Goal: Task Accomplishment & Management: Manage account settings

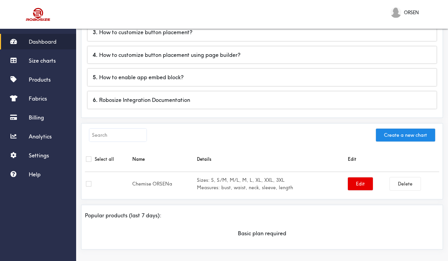
scroll to position [112, 0]
click at [90, 182] on input "checkbox" at bounding box center [88, 184] width 5 height 5
checkbox input "true"
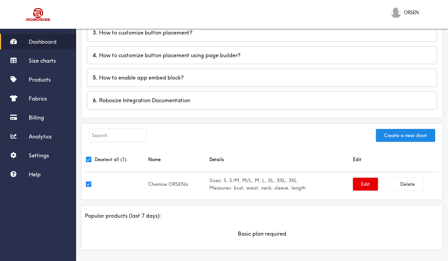
click at [90, 182] on input "checkbox" at bounding box center [88, 184] width 5 height 5
checkbox input "false"
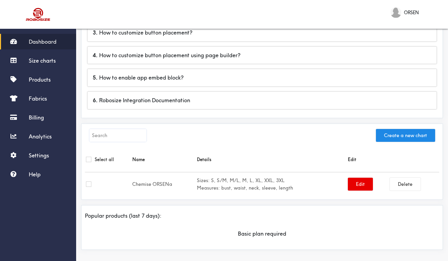
click at [90, 182] on input "checkbox" at bounding box center [88, 184] width 5 height 5
checkbox input "true"
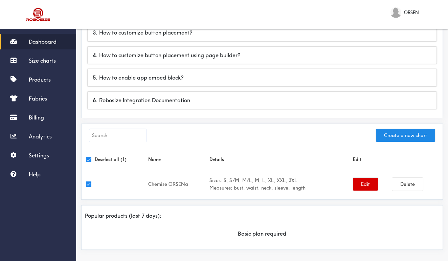
click at [357, 185] on button "Edit" at bounding box center [365, 184] width 25 height 13
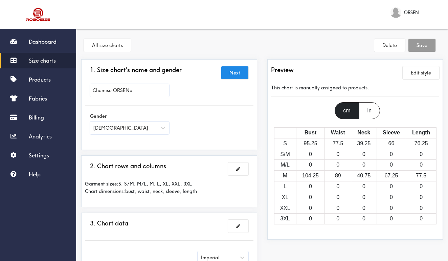
click at [144, 89] on input "Chemise ORSENa" at bounding box center [129, 90] width 79 height 13
type input "Chemise ORSEN"
click at [202, 114] on div at bounding box center [224, 130] width 448 height 261
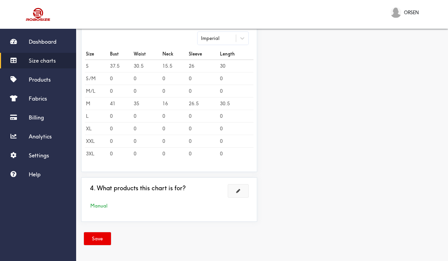
click at [238, 193] on span at bounding box center [238, 191] width 4 height 5
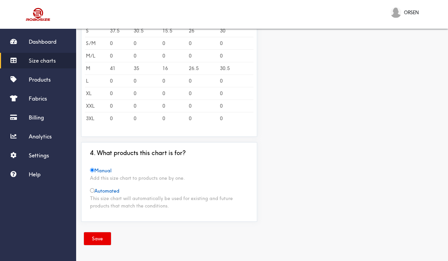
scroll to position [219, 0]
click at [99, 191] on span "Automated" at bounding box center [104, 191] width 29 height 6
radio input "false"
radio input "true"
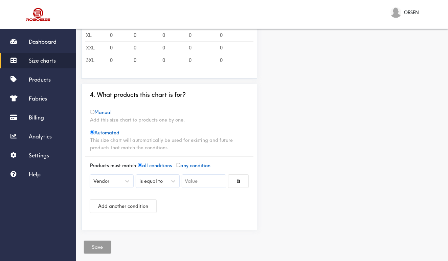
scroll to position [286, 0]
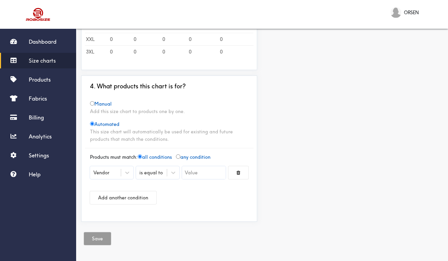
click at [110, 177] on div "Vendor" at bounding box center [111, 172] width 43 height 13
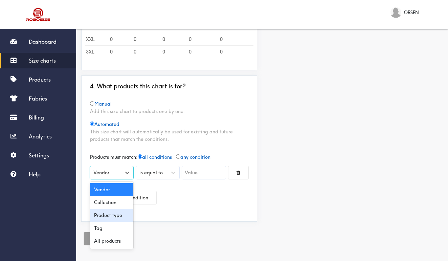
click at [110, 211] on div "Product type" at bounding box center [111, 215] width 43 height 13
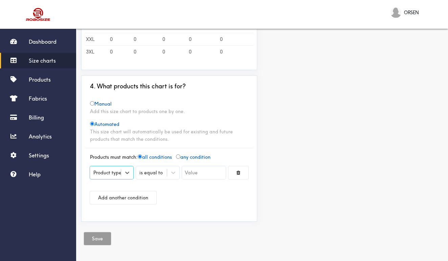
click at [99, 103] on span "Manual" at bounding box center [101, 104] width 22 height 6
radio input "true"
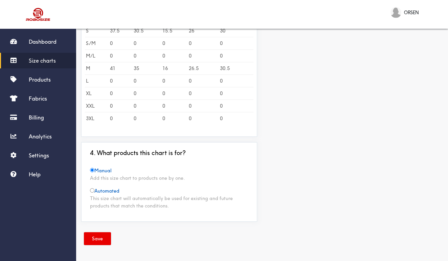
scroll to position [219, 0]
click at [91, 196] on div "This size chart will automatically be used for existing and future products tha…" at bounding box center [169, 202] width 158 height 15
click at [91, 192] on input "radio" at bounding box center [92, 190] width 4 height 4
radio input "true"
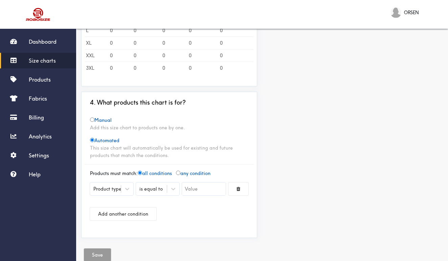
click at [111, 195] on div "Product type" at bounding box center [111, 189] width 43 height 13
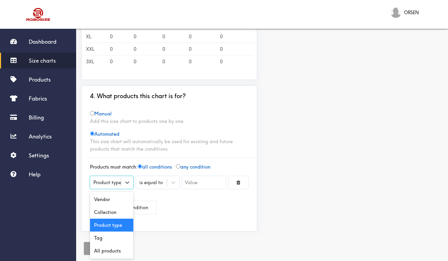
scroll to position [276, 0]
click at [146, 182] on div "is equal to" at bounding box center [157, 184] width 43 height 16
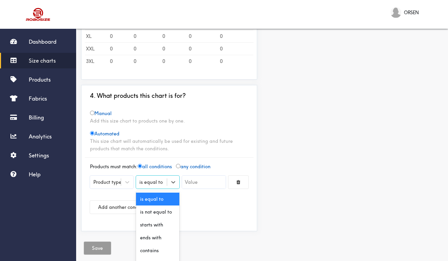
scroll to position [286, 0]
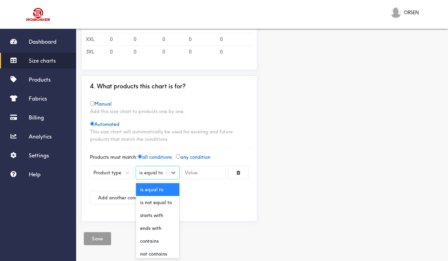
click at [202, 195] on div "Add another condition" at bounding box center [169, 198] width 158 height 24
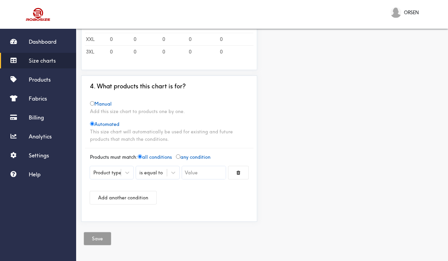
click at [199, 171] on input "text" at bounding box center [203, 172] width 43 height 13
click at [189, 159] on span "any condition" at bounding box center [193, 157] width 35 height 6
radio input "false"
radio input "true"
click at [145, 156] on span "all conditions" at bounding box center [155, 157] width 34 height 6
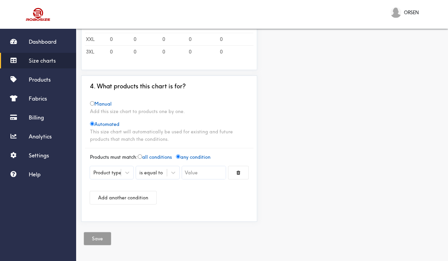
radio input "true"
click at [197, 167] on input "text" at bounding box center [203, 172] width 43 height 13
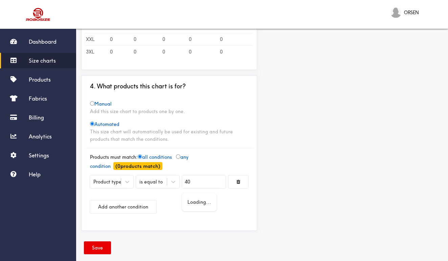
type input "4"
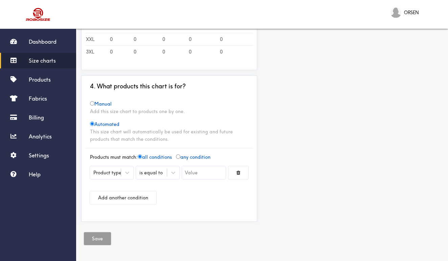
click at [89, 103] on div "Manual Add this size chart to products one by one. Automated This size chart wi…" at bounding box center [169, 121] width 169 height 43
click at [90, 103] on input "radio" at bounding box center [92, 103] width 4 height 4
radio input "true"
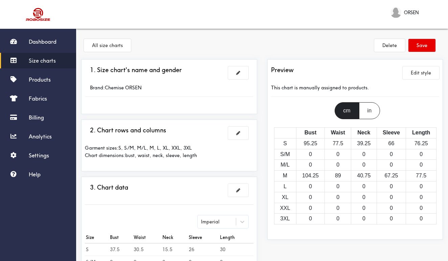
scroll to position [0, 0]
click at [427, 42] on button "Save" at bounding box center [422, 45] width 27 height 13
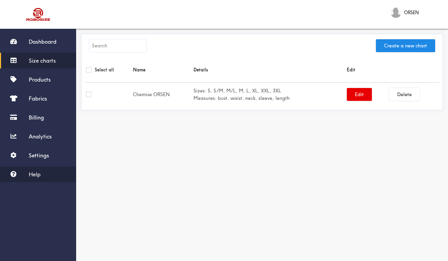
click at [30, 178] on link "Help" at bounding box center [38, 175] width 76 height 16
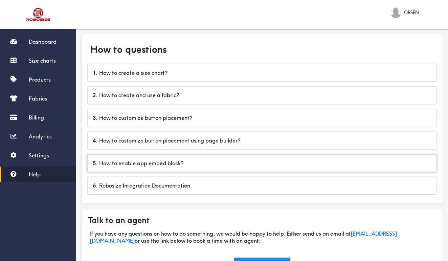
click at [148, 163] on div "5 . How to enable app embed block?" at bounding box center [262, 163] width 349 height 17
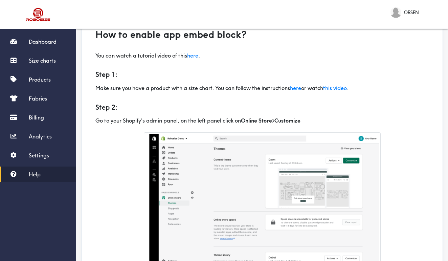
scroll to position [48, 0]
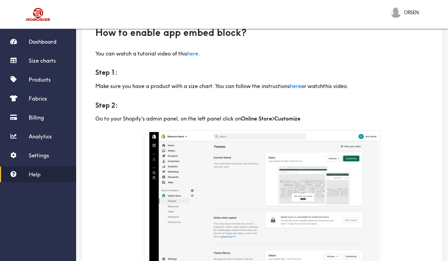
click at [347, 84] on link "this video" at bounding box center [335, 86] width 24 height 7
click at [41, 152] on span "Settings" at bounding box center [39, 155] width 20 height 7
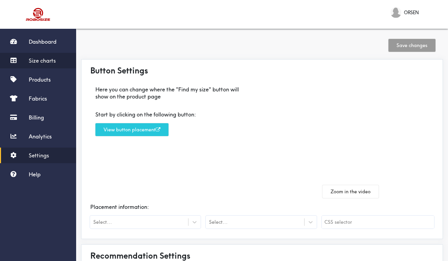
click at [50, 62] on span "Size charts" at bounding box center [42, 60] width 27 height 7
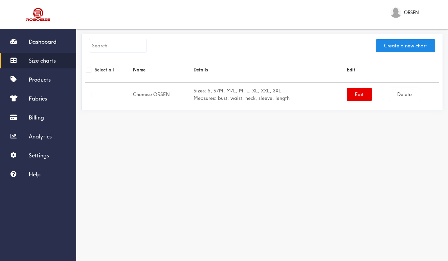
click at [121, 96] on div at bounding box center [108, 94] width 45 height 5
click at [237, 104] on td "Sizes: S, S/M, M/L, M, L, XL, XXL, 3XL Measures: bust, waist, neck, sleeve, len…" at bounding box center [269, 95] width 153 height 24
click at [358, 98] on button "Edit" at bounding box center [359, 94] width 25 height 13
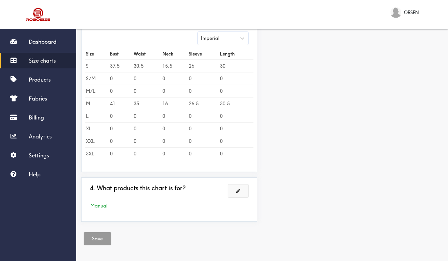
click at [242, 194] on button at bounding box center [238, 191] width 20 height 13
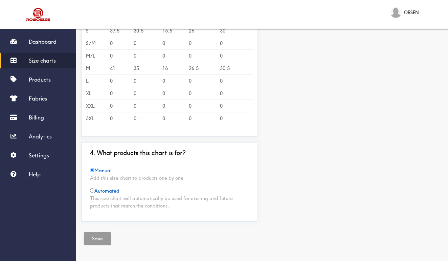
scroll to position [219, 0]
click at [93, 193] on span "Automated" at bounding box center [104, 191] width 29 height 6
radio input "false"
radio input "true"
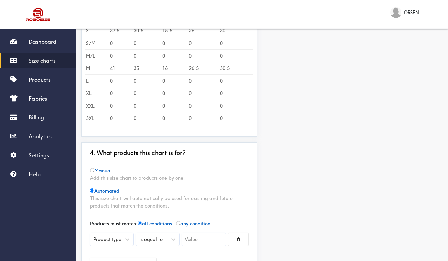
click at [109, 237] on div "Product type" at bounding box center [111, 239] width 43 height 13
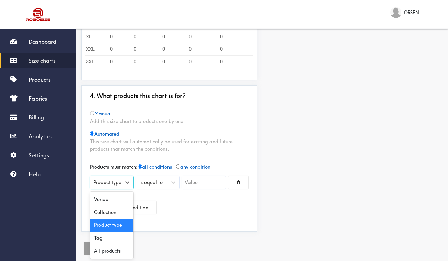
scroll to position [276, 0]
click at [107, 253] on div "All products" at bounding box center [111, 250] width 43 height 13
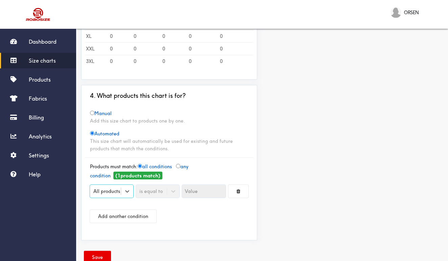
scroll to position [285, 0]
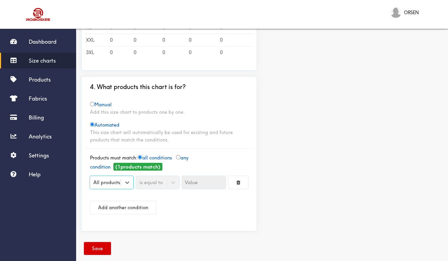
click at [99, 252] on button "Save" at bounding box center [97, 248] width 27 height 13
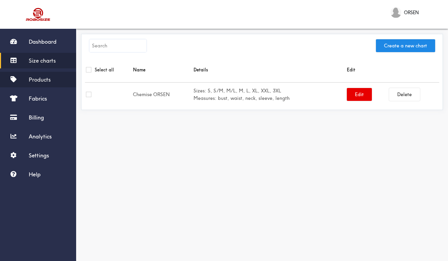
click at [41, 83] on link "Products" at bounding box center [38, 80] width 76 height 16
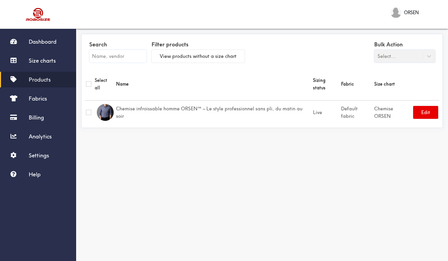
click at [88, 81] on input "checkbox" at bounding box center [88, 83] width 5 height 5
checkbox input "true"
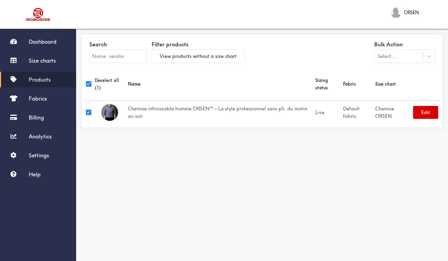
click at [431, 110] on button "Edit" at bounding box center [426, 112] width 25 height 13
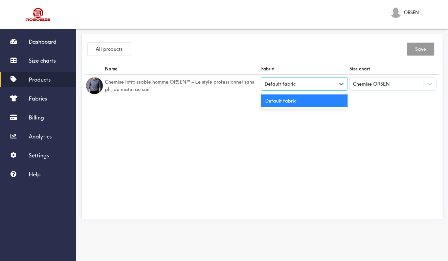
click at [293, 86] on div "Default fabric" at bounding box center [280, 83] width 31 height 7
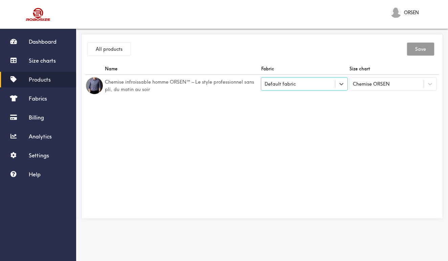
click at [293, 86] on div "Default fabric" at bounding box center [280, 83] width 31 height 7
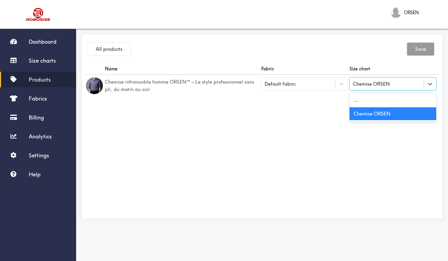
click at [360, 82] on div "Chemise ORSEN" at bounding box center [371, 83] width 37 height 7
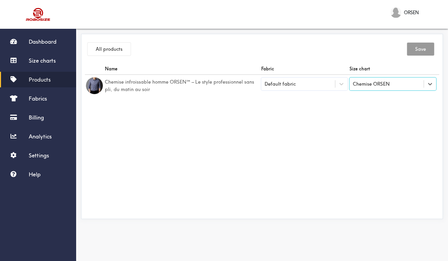
click at [360, 82] on div "Chemise ORSEN" at bounding box center [371, 83] width 37 height 7
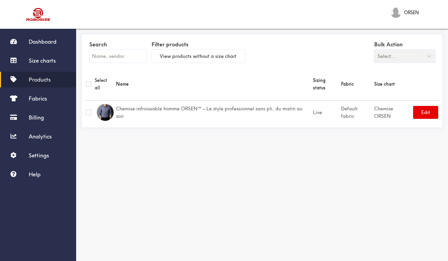
click at [389, 55] on div "Bulk Action Select..." at bounding box center [405, 50] width 61 height 23
click at [390, 60] on div "Bulk Action Select..." at bounding box center [405, 50] width 61 height 23
click at [90, 81] on input "checkbox" at bounding box center [88, 83] width 5 height 5
checkbox input "true"
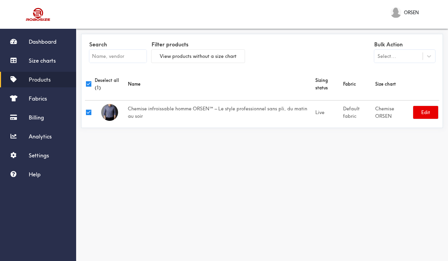
click at [419, 55] on div "Select..." at bounding box center [399, 56] width 48 height 7
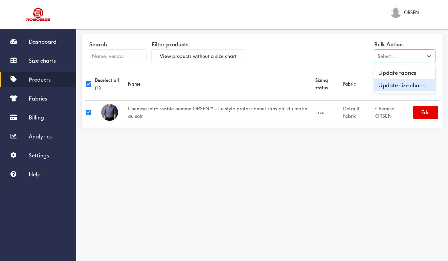
click at [403, 85] on div "Update size charts" at bounding box center [405, 85] width 61 height 13
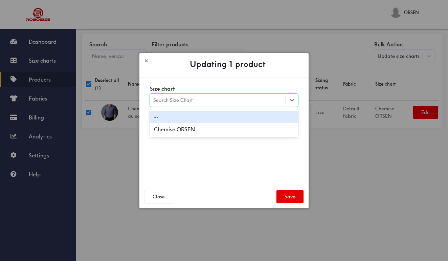
click at [269, 101] on div "Search Size Chart" at bounding box center [218, 100] width 136 height 12
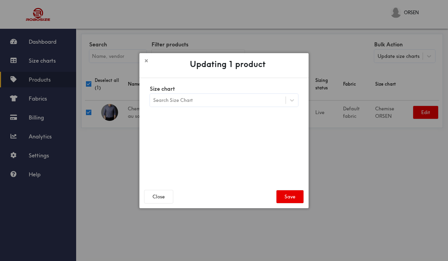
click at [234, 136] on div "Size chart Search Size Chart" at bounding box center [224, 129] width 159 height 102
click at [240, 107] on div "Size chart Search Size Chart" at bounding box center [224, 129] width 159 height 102
click at [240, 102] on div "Search Size Chart" at bounding box center [218, 100] width 136 height 12
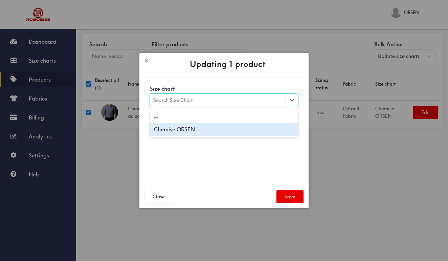
click at [233, 125] on div "Chemise ORSEN" at bounding box center [224, 129] width 148 height 13
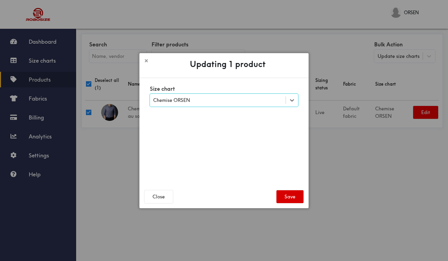
click at [289, 200] on button "Save" at bounding box center [290, 196] width 27 height 13
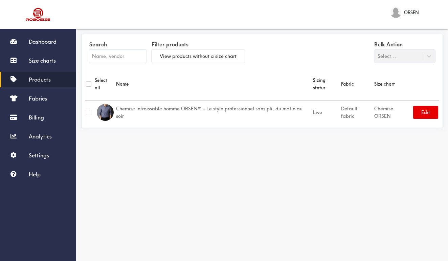
click at [89, 110] on input "checkbox" at bounding box center [88, 112] width 5 height 5
checkbox input "true"
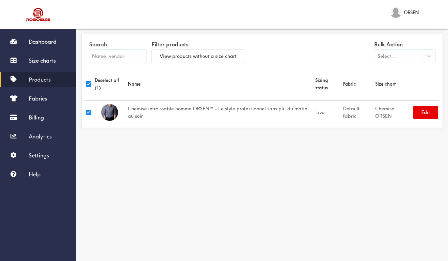
click at [89, 110] on input "checkbox" at bounding box center [88, 112] width 5 height 5
checkbox input "false"
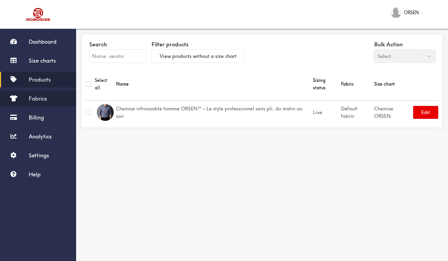
click at [38, 93] on link "Fabrics" at bounding box center [38, 99] width 76 height 16
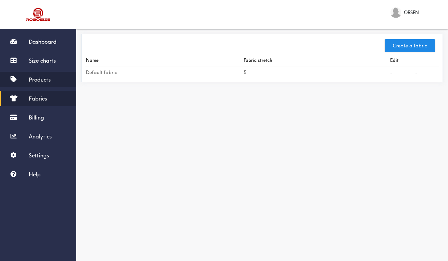
click at [40, 87] on link "Products" at bounding box center [38, 80] width 76 height 16
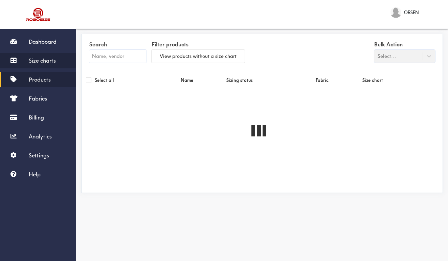
click at [49, 60] on span "Size charts" at bounding box center [42, 60] width 27 height 7
